Goal: Task Accomplishment & Management: Use online tool/utility

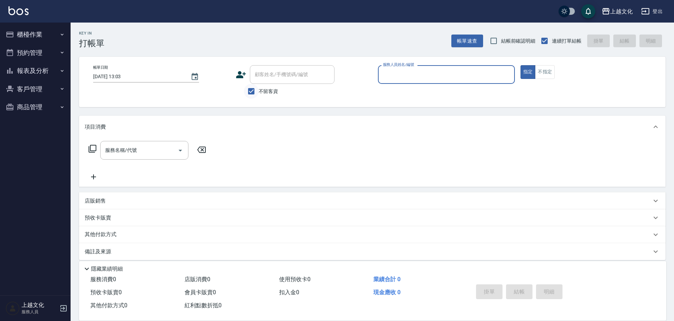
click at [250, 94] on input "不留客資" at bounding box center [251, 91] width 15 height 15
checkbox input "false"
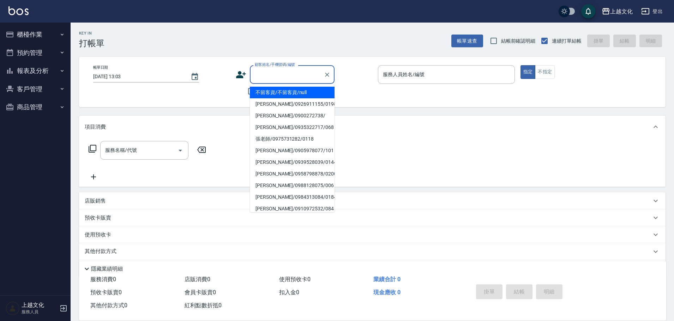
click at [256, 80] on input "顧客姓名/手機號碼/編號" at bounding box center [287, 74] width 68 height 12
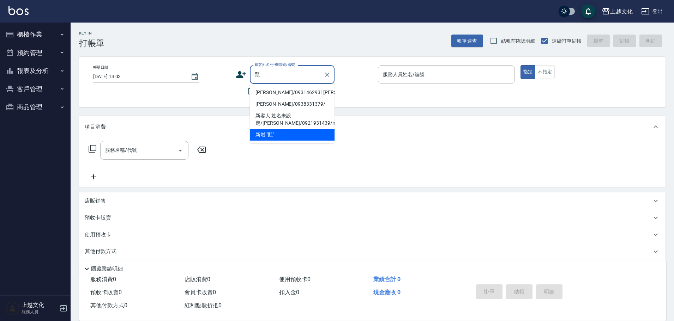
click at [278, 92] on li "[PERSON_NAME]/0931462931[PERSON_NAME]/0122" at bounding box center [292, 93] width 85 height 12
type input "[PERSON_NAME]/0931462931[PERSON_NAME]/0122"
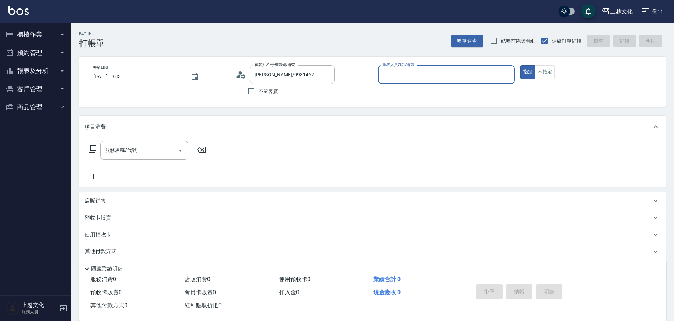
type input "茉莉-08"
click at [238, 77] on icon at bounding box center [238, 76] width 4 height 3
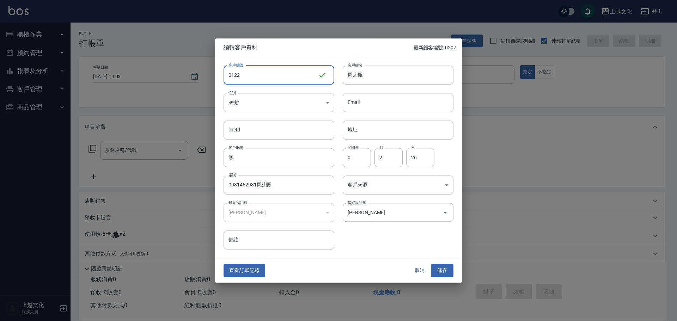
click at [417, 268] on button "取消" at bounding box center [420, 271] width 23 height 13
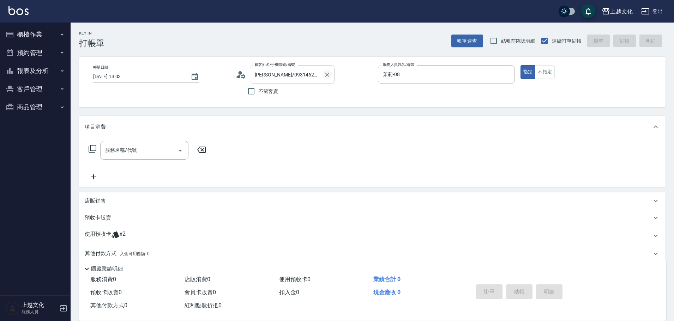
click at [329, 76] on icon "Clear" at bounding box center [326, 74] width 7 height 7
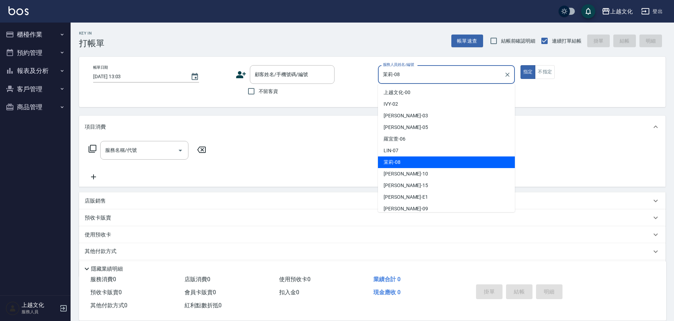
click at [427, 70] on input "茉莉-08" at bounding box center [441, 74] width 120 height 12
click at [427, 71] on input "茉莉-08" at bounding box center [441, 74] width 120 height 12
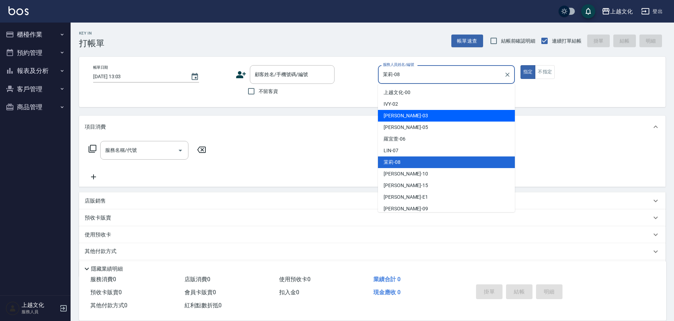
click at [411, 116] on div "[PERSON_NAME] -03" at bounding box center [446, 116] width 137 height 12
click at [411, 116] on div "項目消費" at bounding box center [372, 127] width 586 height 23
type input "[PERSON_NAME]-03"
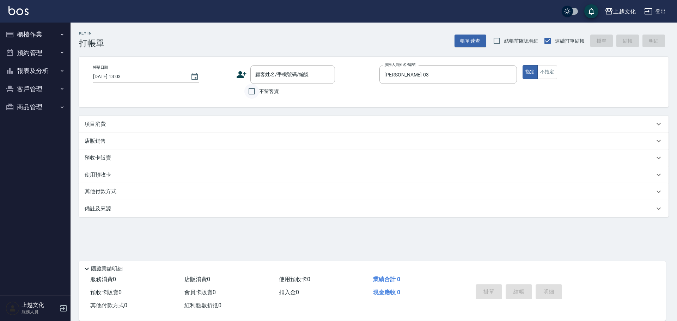
click at [252, 91] on input "不留客資" at bounding box center [251, 91] width 15 height 15
click at [253, 91] on input "不留客資" at bounding box center [251, 91] width 15 height 15
checkbox input "true"
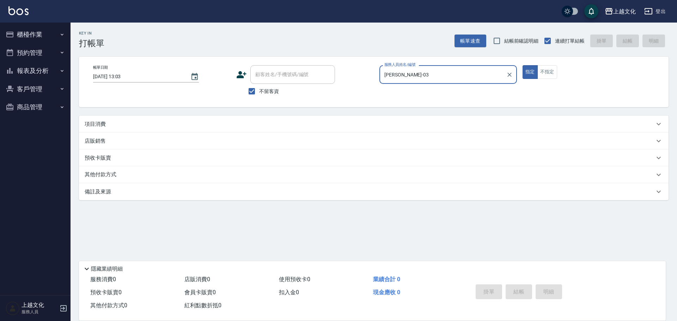
click at [95, 121] on p "項目消費" at bounding box center [95, 124] width 21 height 7
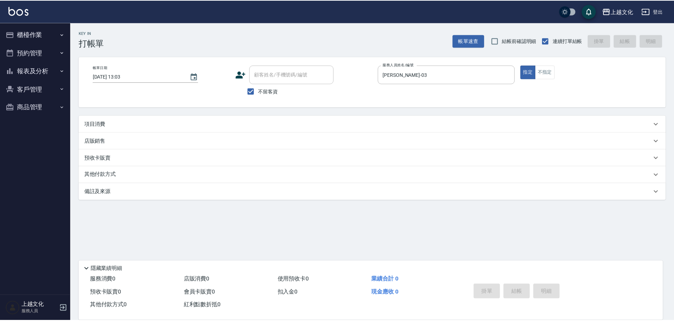
scroll to position [12, 0]
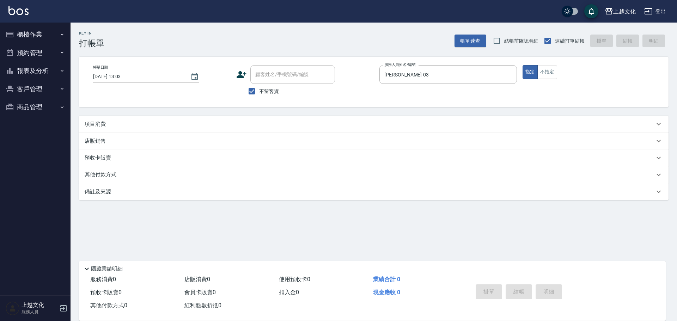
click at [97, 125] on p "項目消費" at bounding box center [95, 124] width 21 height 7
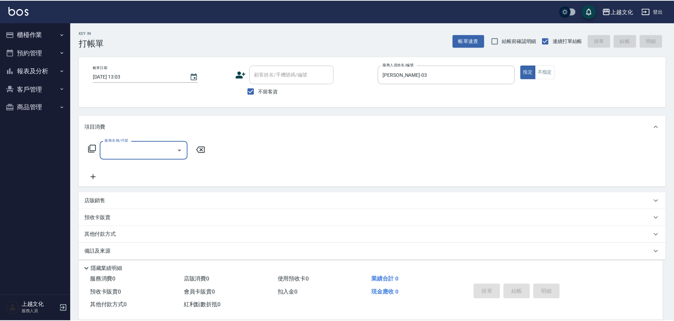
scroll to position [0, 0]
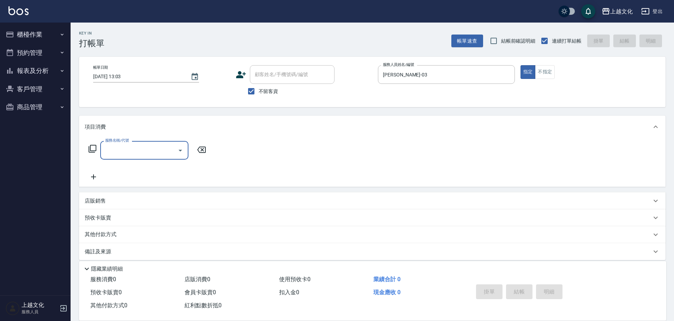
click at [91, 147] on icon at bounding box center [92, 149] width 8 height 8
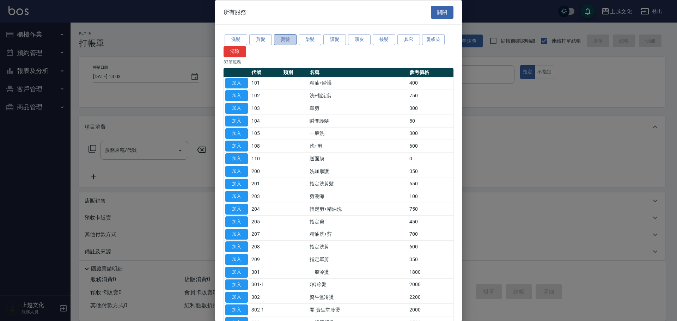
click at [290, 40] on button "燙髮" at bounding box center [285, 39] width 23 height 11
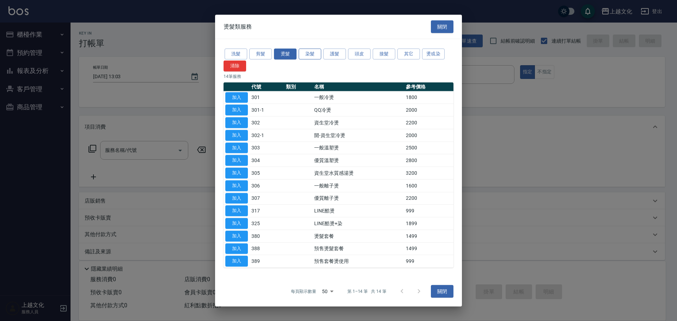
click at [316, 55] on button "染髮" at bounding box center [310, 54] width 23 height 11
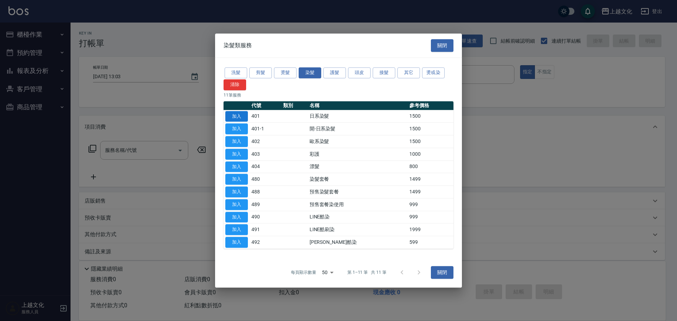
click at [237, 113] on button "加入" at bounding box center [236, 116] width 23 height 11
type input "日系染髮(401)"
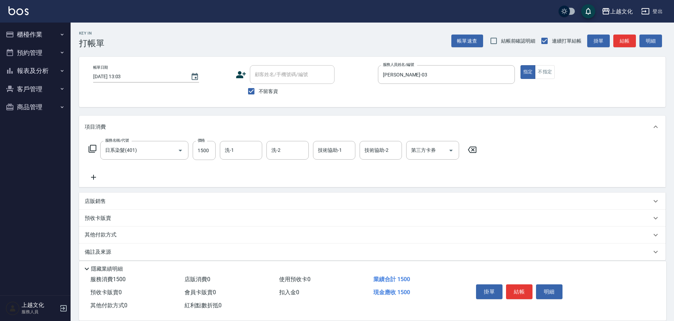
click at [205, 161] on div "服務名稱/代號 日系染髮(401) 服務名稱/代號 價格 1500 價格 洗-1 洗-1 洗-2 洗-2 技術協助-1 技術協助-1 技術協助-2 技術協助-…" at bounding box center [283, 161] width 396 height 41
click at [206, 157] on input "1500" at bounding box center [204, 150] width 23 height 19
type input "2599"
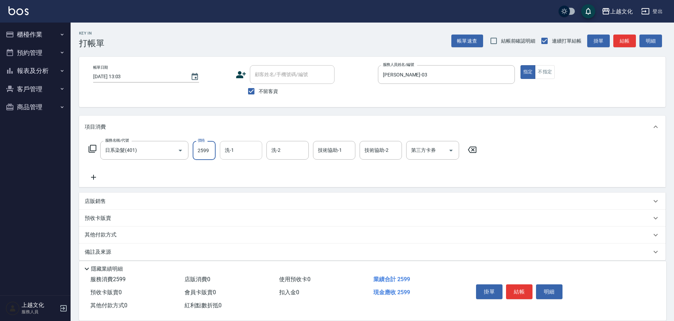
click at [232, 151] on input "洗-1" at bounding box center [241, 150] width 36 height 12
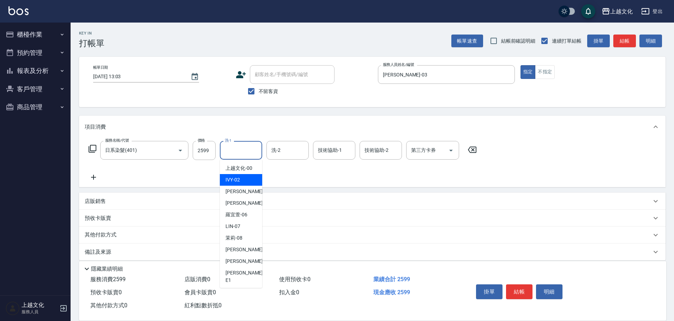
click at [239, 182] on span "IVY -02" at bounding box center [232, 179] width 14 height 7
type input "IVY-02"
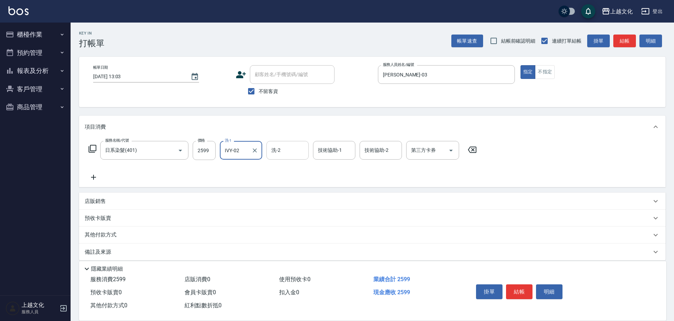
click at [274, 155] on input "洗-2" at bounding box center [288, 150] width 36 height 12
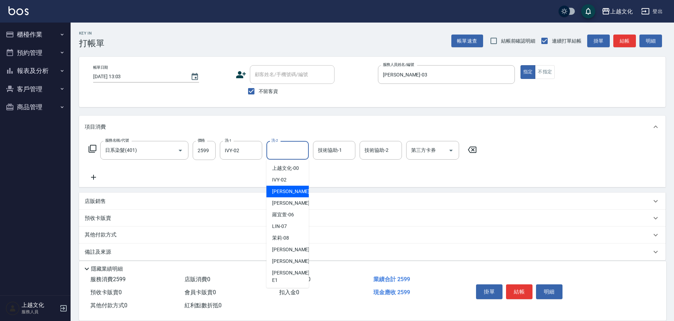
click at [282, 191] on span "[PERSON_NAME] -03" at bounding box center [294, 191] width 44 height 7
type input "[PERSON_NAME]-03"
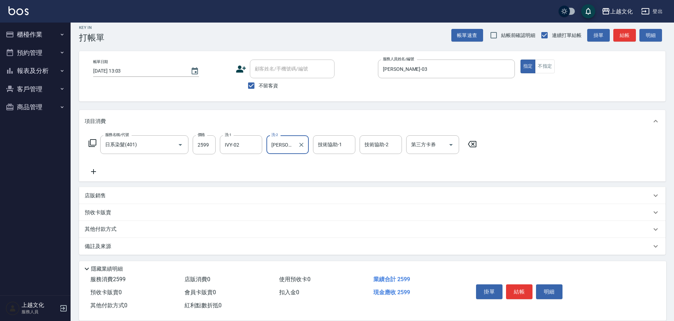
scroll to position [7, 0]
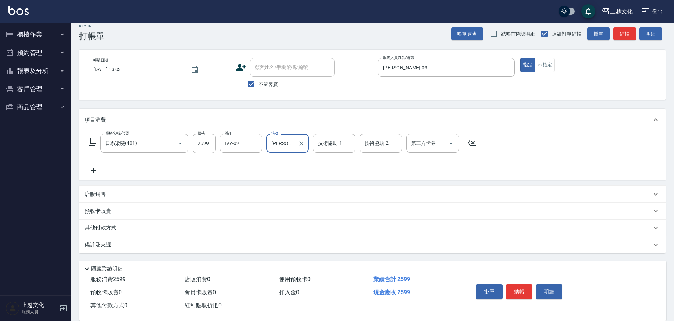
click at [105, 225] on p "其他付款方式" at bounding box center [102, 228] width 35 height 8
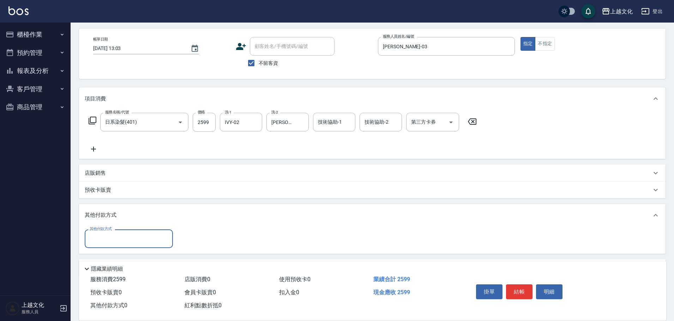
scroll to position [51, 0]
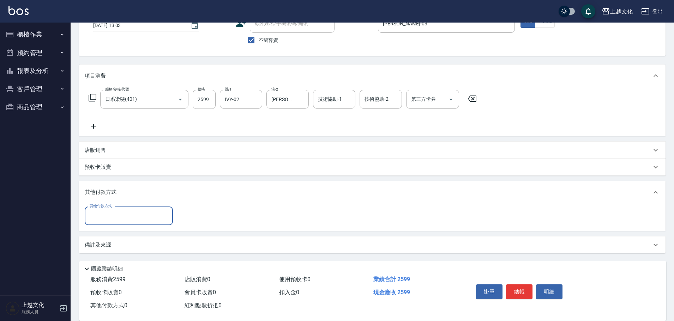
click at [109, 220] on input "其他付款方式" at bounding box center [129, 216] width 82 height 12
drag, startPoint x: 103, startPoint y: 217, endPoint x: 104, endPoint y: 236, distance: 19.1
click at [104, 218] on input "其他付款方式" at bounding box center [129, 216] width 82 height 12
click at [105, 218] on input "其他付款方式" at bounding box center [129, 216] width 82 height 12
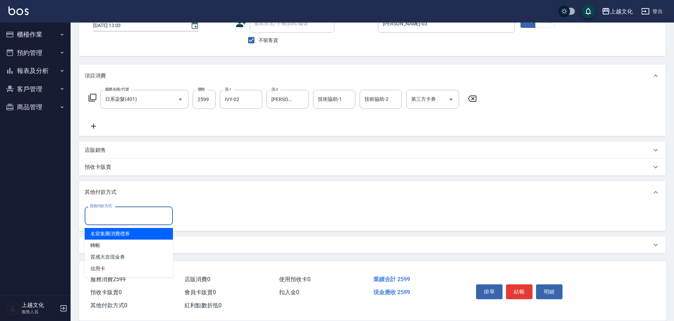
click at [102, 216] on input "其他付款方式" at bounding box center [129, 216] width 82 height 12
click at [95, 216] on input "其他付款方式" at bounding box center [129, 216] width 82 height 12
click at [103, 216] on input "其他付款方式" at bounding box center [129, 216] width 82 height 12
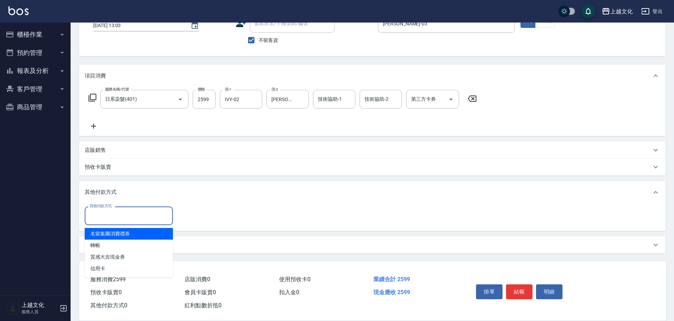
click at [103, 216] on input "其他付款方式" at bounding box center [129, 216] width 82 height 12
click at [102, 221] on input "其他付款方式" at bounding box center [129, 216] width 82 height 12
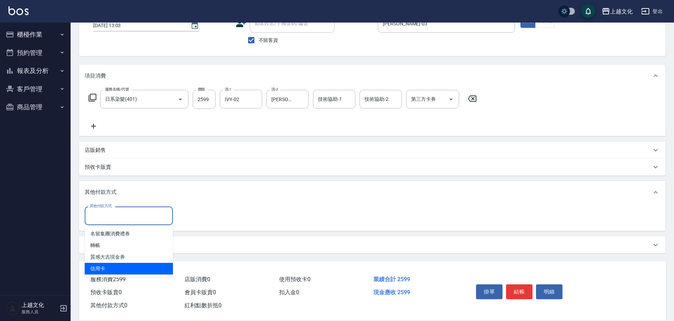
click at [97, 264] on span "信用卡" at bounding box center [129, 269] width 88 height 12
type input "信用卡"
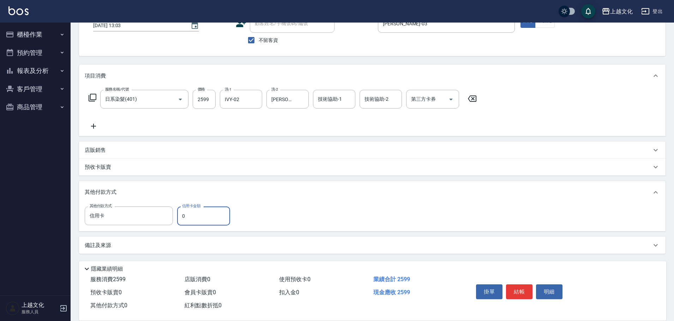
click at [182, 217] on input "0" at bounding box center [203, 216] width 53 height 19
type input "2599"
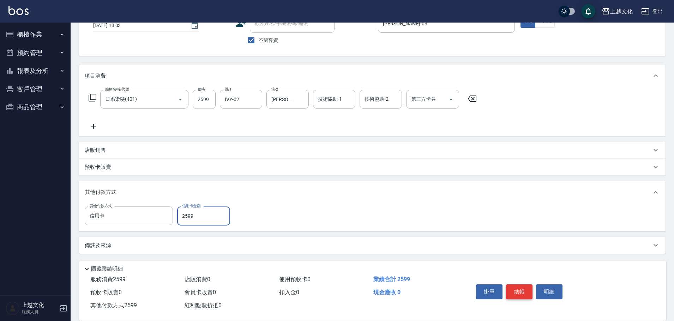
click at [522, 293] on button "結帳" at bounding box center [519, 292] width 26 height 15
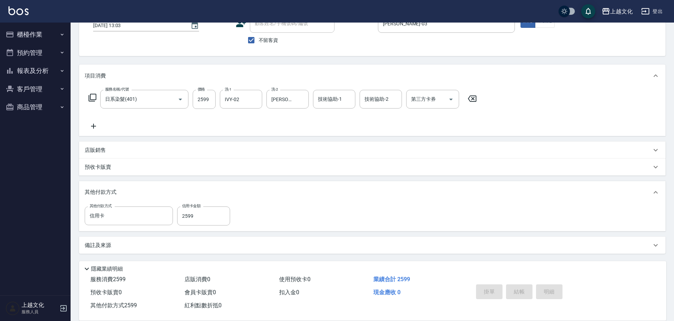
type input "[DATE] 13:30"
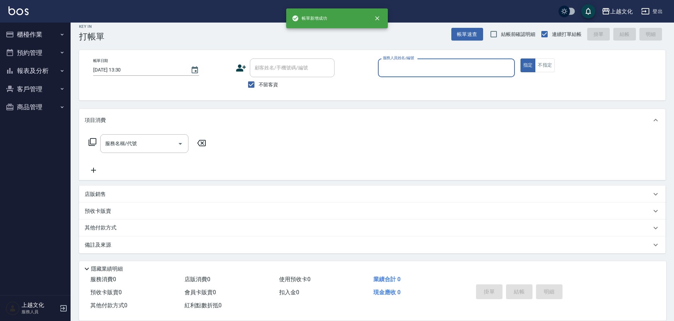
scroll to position [7, 0]
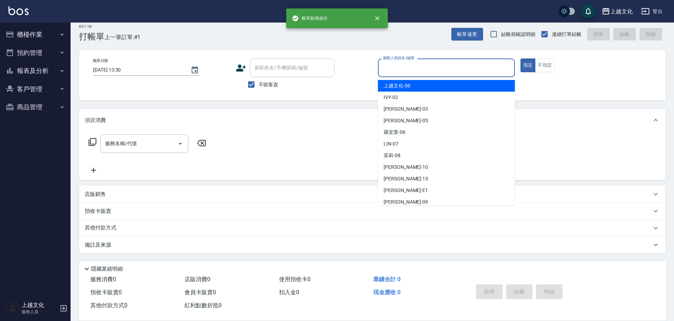
click at [445, 69] on input "服務人員姓名/編號" at bounding box center [446, 68] width 131 height 12
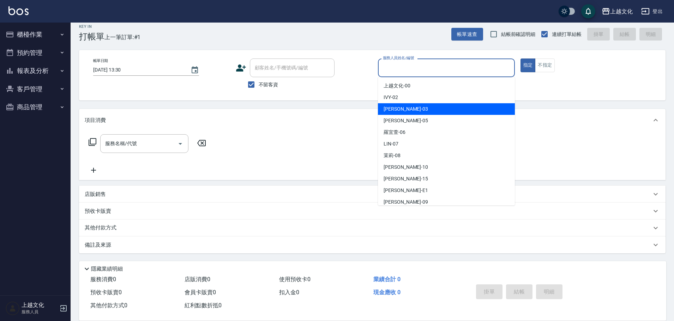
click at [404, 107] on div "[PERSON_NAME] -03" at bounding box center [446, 109] width 137 height 12
type input "[PERSON_NAME]-03"
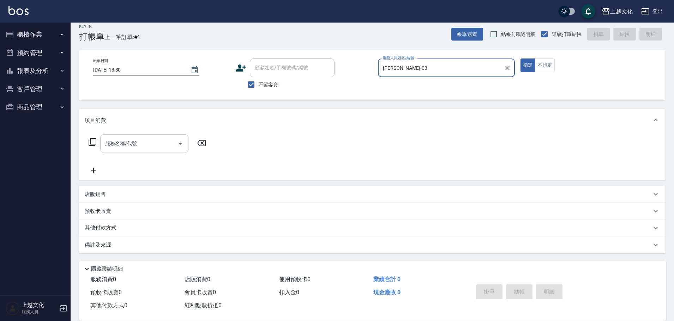
drag, startPoint x: 122, startPoint y: 147, endPoint x: 125, endPoint y: 145, distance: 3.8
click at [122, 146] on input "服務名稱/代號" at bounding box center [138, 144] width 71 height 12
click at [124, 146] on input "服務名稱/代號" at bounding box center [138, 144] width 71 height 12
click at [140, 146] on input "服務名稱/代號" at bounding box center [138, 144] width 71 height 12
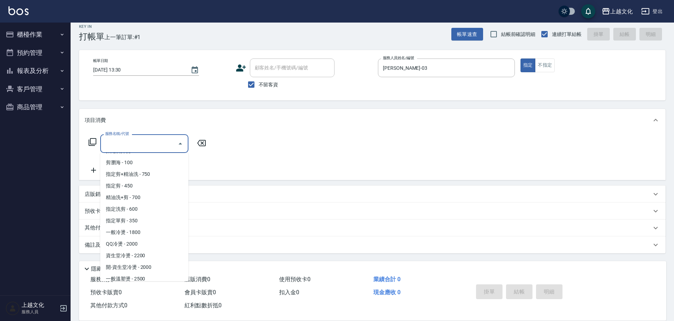
scroll to position [106, 0]
click at [146, 218] on span "指定單剪 - 350" at bounding box center [144, 219] width 88 height 12
type input "指定單剪(209)"
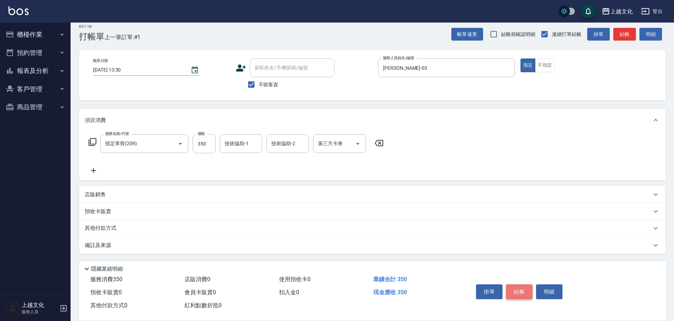
click at [514, 288] on button "結帳" at bounding box center [519, 292] width 26 height 15
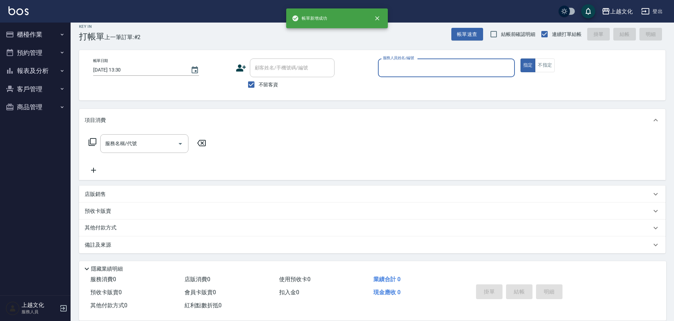
click at [419, 76] on div "服務人員姓名/編號" at bounding box center [446, 68] width 137 height 19
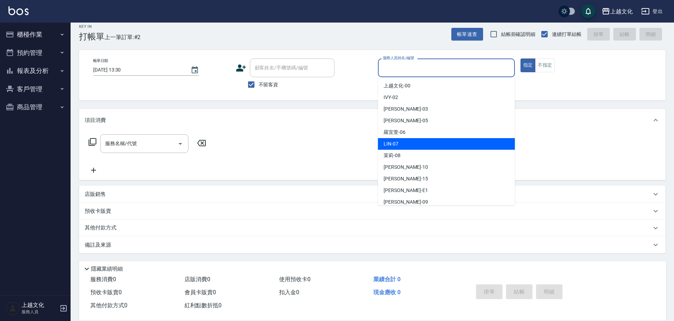
click at [400, 141] on div "[PERSON_NAME] -07" at bounding box center [446, 144] width 137 height 12
type input "[PERSON_NAME]-07"
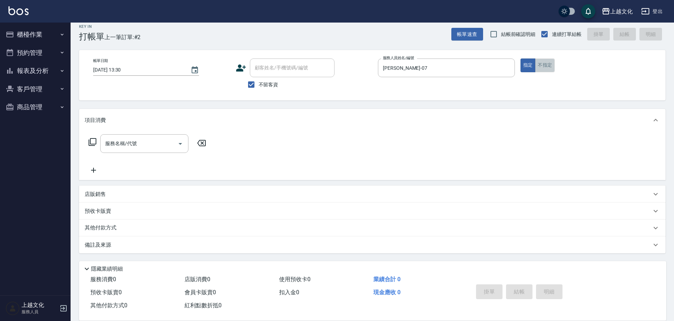
click at [542, 63] on button "不指定" at bounding box center [545, 66] width 20 height 14
click at [123, 144] on input "服務名稱/代號" at bounding box center [138, 144] width 71 height 12
click at [124, 144] on input "服務名稱/代號" at bounding box center [138, 144] width 71 height 12
click at [133, 146] on input "服務名稱/代號" at bounding box center [138, 144] width 71 height 12
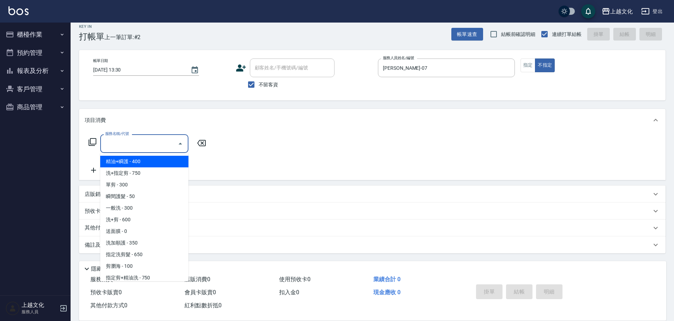
click at [133, 146] on input "服務名稱/代號" at bounding box center [138, 144] width 71 height 12
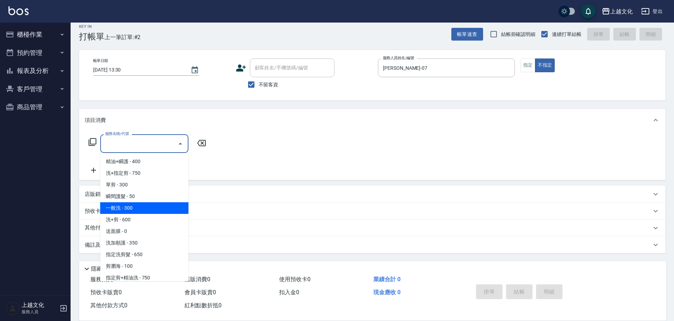
click at [131, 207] on span "一般洗 - 300" at bounding box center [144, 208] width 88 height 12
type input "一般洗(105)"
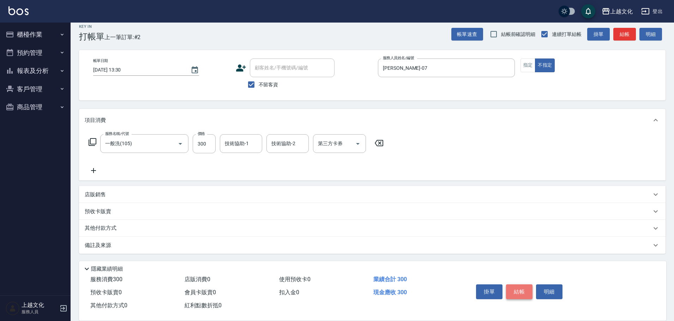
click at [525, 290] on button "結帳" at bounding box center [519, 292] width 26 height 15
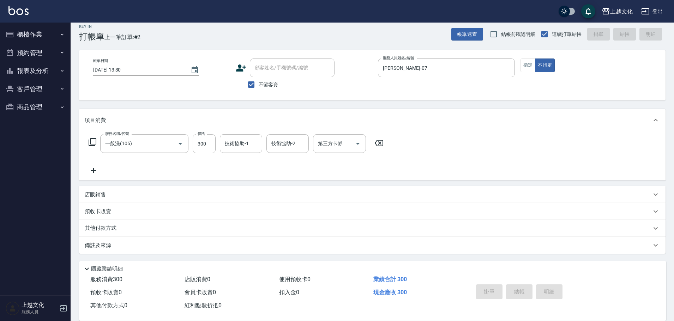
type input "[DATE] 13:31"
